Goal: Task Accomplishment & Management: Manage account settings

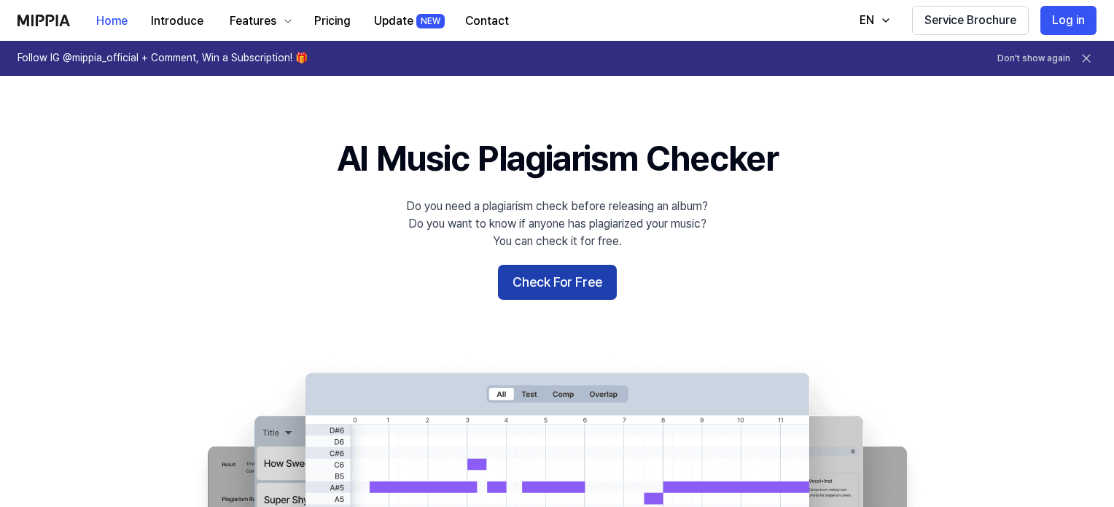
click at [594, 280] on button "Check For Free" at bounding box center [557, 282] width 119 height 35
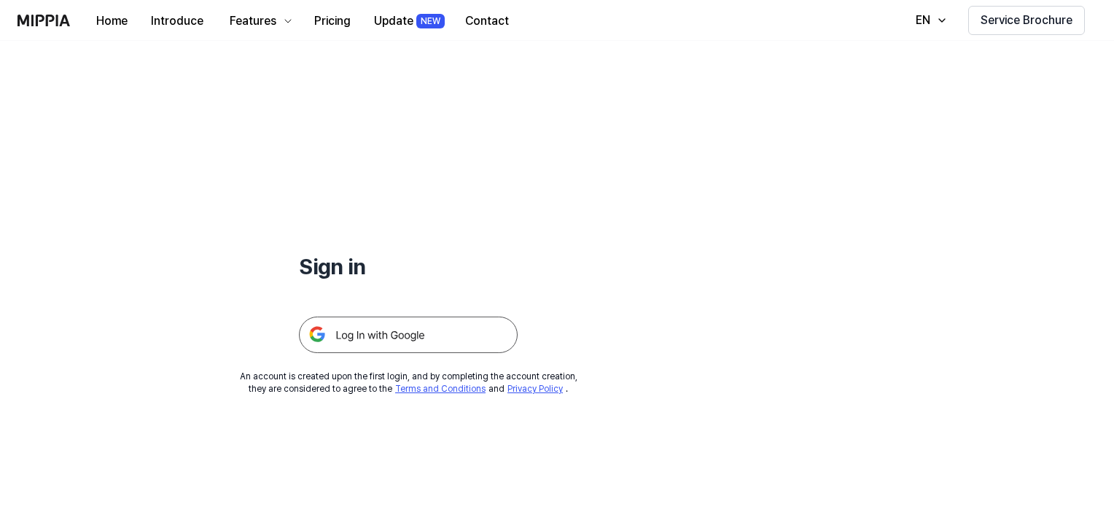
click at [418, 329] on img at bounding box center [408, 335] width 219 height 36
